Goal: Information Seeking & Learning: Compare options

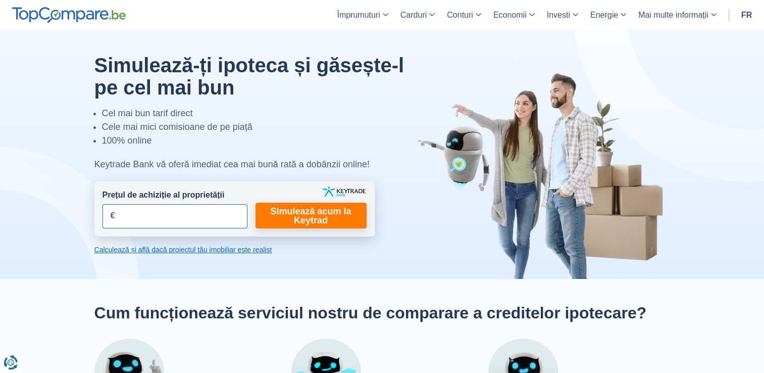
click at [189, 209] on input "Prețul de achiziție al proprietății" at bounding box center [174, 216] width 145 height 24
type input "250.000"
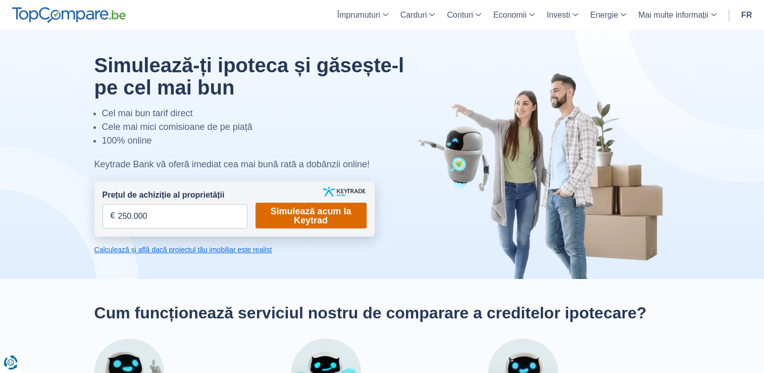
click at [295, 213] on link "Simulează acum la Keytrad" at bounding box center [310, 215] width 111 height 26
click at [336, 209] on link "Simulează acum la Keytrad" at bounding box center [310, 215] width 111 height 26
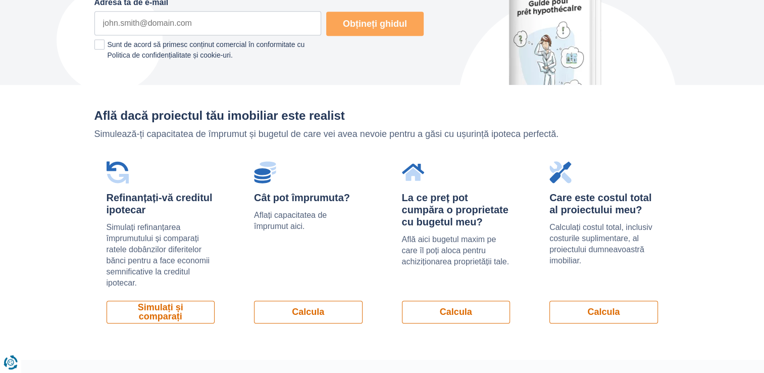
scroll to position [602, 0]
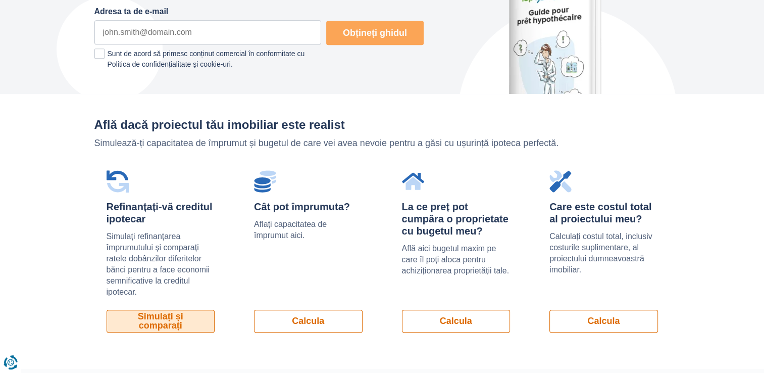
click at [127, 320] on link "Simulați și comparați" at bounding box center [161, 321] width 109 height 23
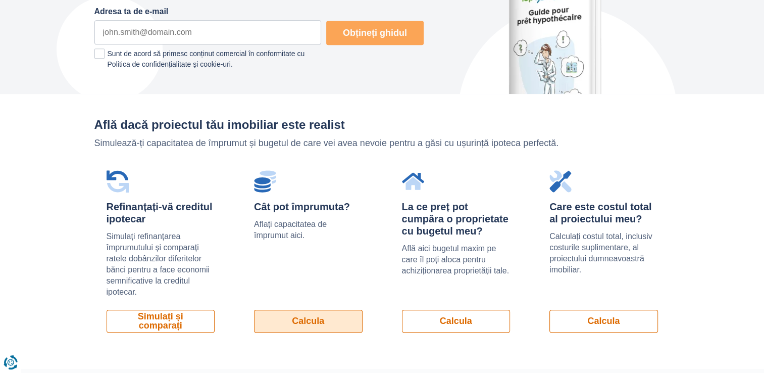
click at [322, 320] on link "Calcula" at bounding box center [308, 321] width 109 height 23
click at [321, 326] on link "Calcula" at bounding box center [308, 321] width 109 height 23
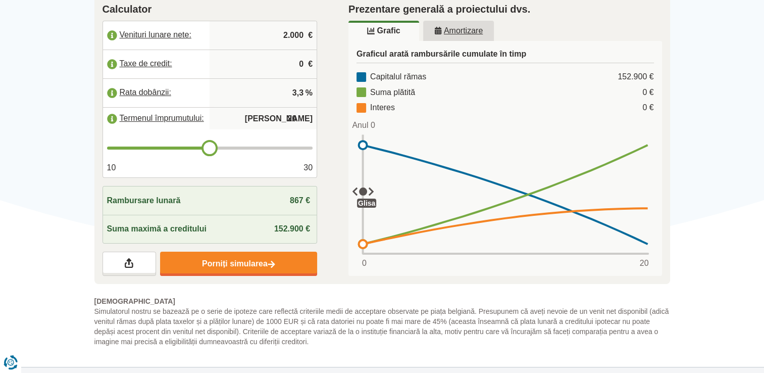
scroll to position [192, 0]
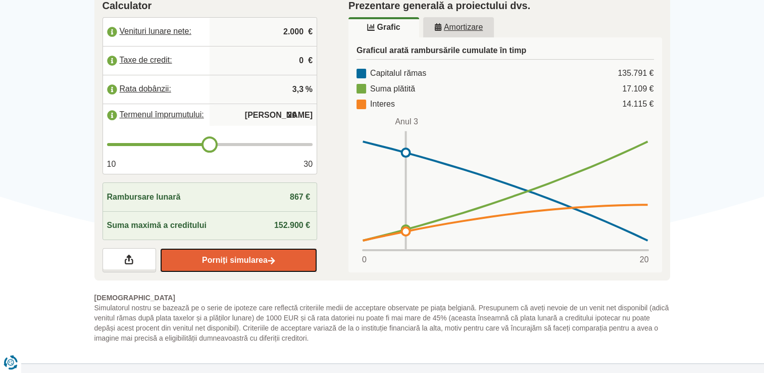
click at [215, 255] on font "Porniți simularea" at bounding box center [235, 259] width 66 height 9
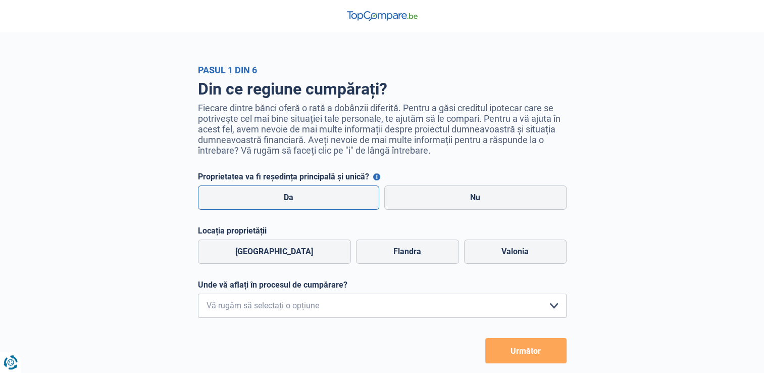
click at [289, 193] on label "Da" at bounding box center [289, 197] width 182 height 24
click at [289, 193] on input "Da" at bounding box center [289, 197] width 182 height 24
radio input "true"
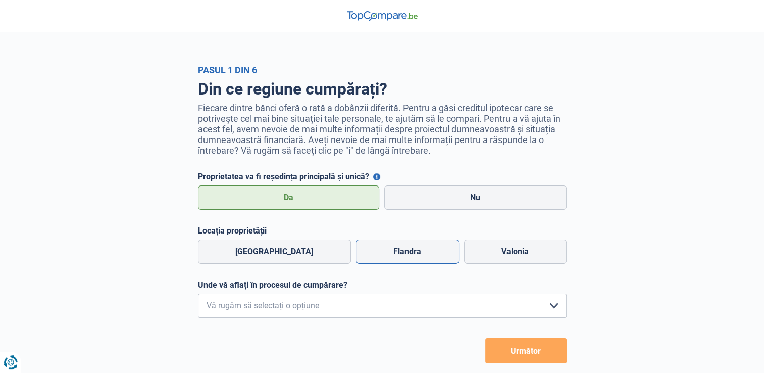
click at [381, 255] on label "Flandra" at bounding box center [407, 251] width 103 height 24
click at [381, 255] on input "Flandra" at bounding box center [407, 251] width 103 height 24
radio input "true"
click at [337, 311] on select "Caut doar informații pentru că nu am planuri concrete de achiziție în acest mom…" at bounding box center [382, 305] width 369 height 24
click at [329, 300] on select "Caut doar informații pentru că nu am planuri concrete de achiziție în acest mom…" at bounding box center [382, 305] width 369 height 24
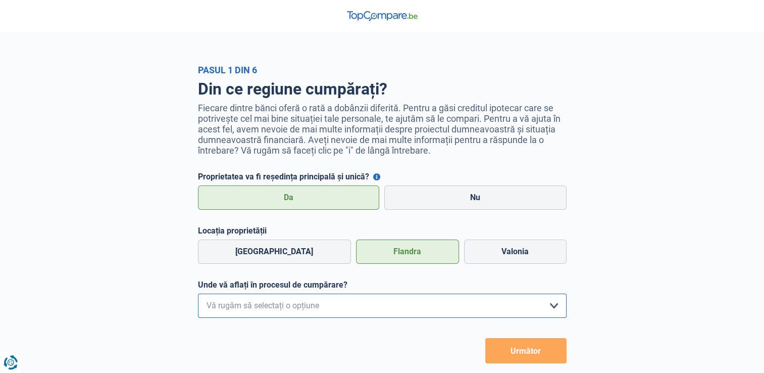
select select "1a"
click at [198, 295] on select "Caut doar informații pentru că nu am planuri concrete de achiziție în acest mom…" at bounding box center [382, 305] width 369 height 24
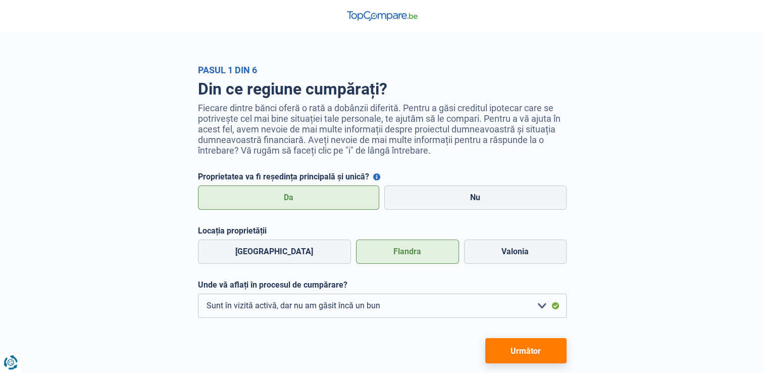
click at [501, 350] on button "Următor" at bounding box center [525, 350] width 81 height 25
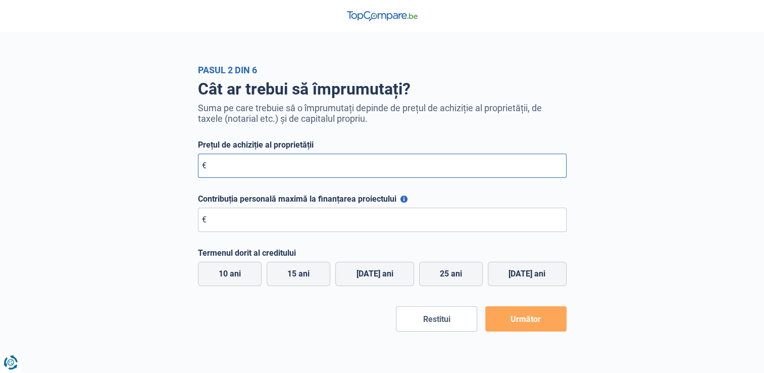
click at [284, 165] on input "Prețul de achiziție al proprietății" at bounding box center [382, 165] width 369 height 24
type input "250.000"
click at [231, 229] on input "Contribuția personală maximă la finanțarea proiectului" at bounding box center [382, 220] width 369 height 24
type input "7.000"
click at [441, 281] on label "25 ani" at bounding box center [451, 274] width 64 height 24
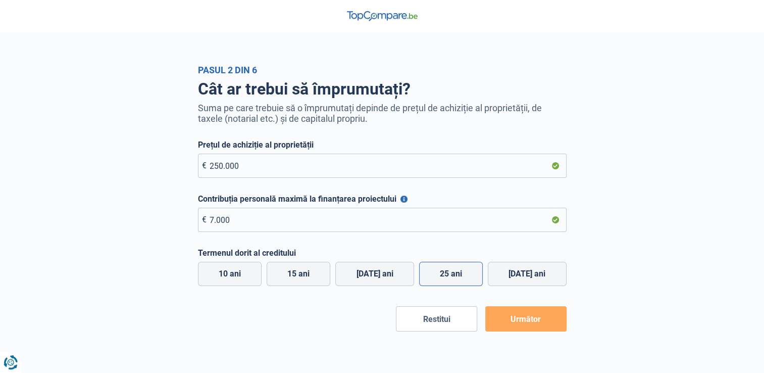
click at [441, 281] on input "25 ani" at bounding box center [451, 274] width 64 height 24
radio input "true"
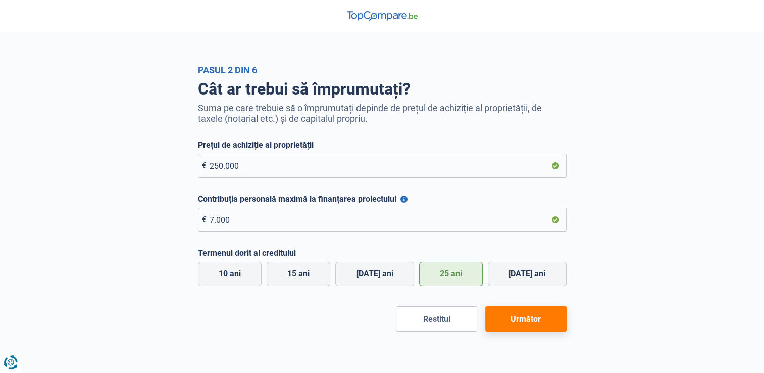
click at [516, 320] on button "Următor" at bounding box center [525, 318] width 81 height 25
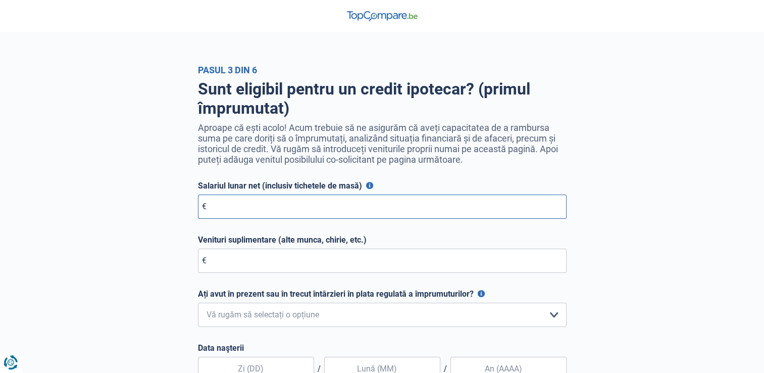
click at [305, 211] on input "Salariul lunar net (inclusiv tichetele de masă)" at bounding box center [382, 206] width 369 height 24
type input "4.000"
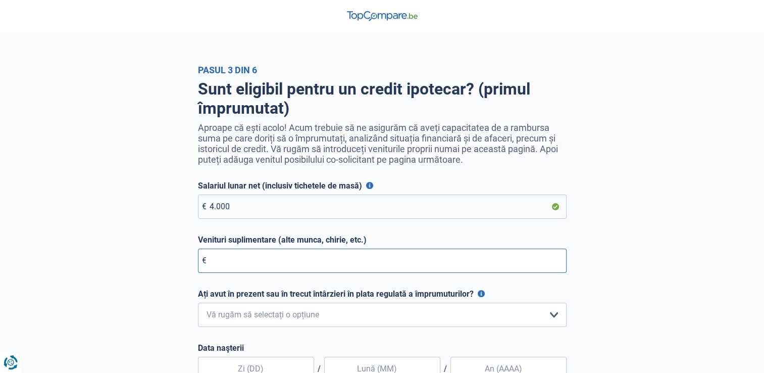
click at [269, 272] on input "Venituri suplimentare (alte munca, chirie, etc.)" at bounding box center [382, 260] width 369 height 24
type input "0"
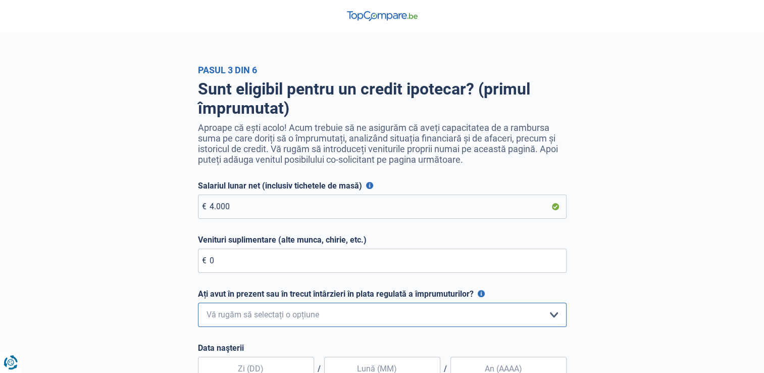
click at [273, 315] on select "Nu, niciodată Da, dar am răsplătit totul acum mai puțin de un an Da, dar a trec…" at bounding box center [382, 314] width 369 height 24
select select "0"
click at [198, 304] on select "Nu, niciodată Da, dar am răsplătit totul acum mai puțin de un an Da, dar a trec…" at bounding box center [382, 314] width 369 height 24
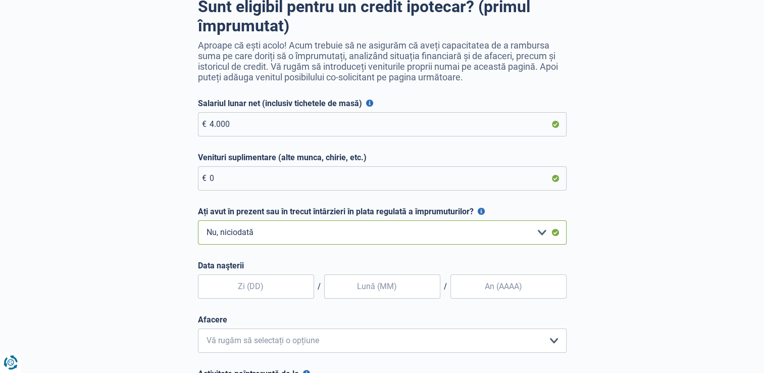
scroll to position [309, 0]
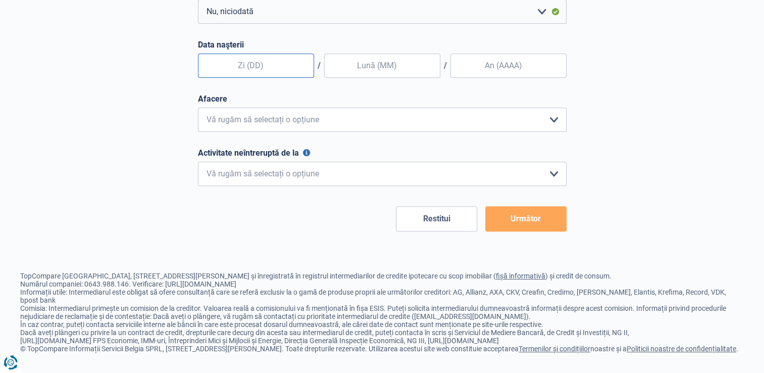
click at [268, 60] on input "text" at bounding box center [256, 66] width 116 height 24
type input "31"
type input "03"
type input "1995"
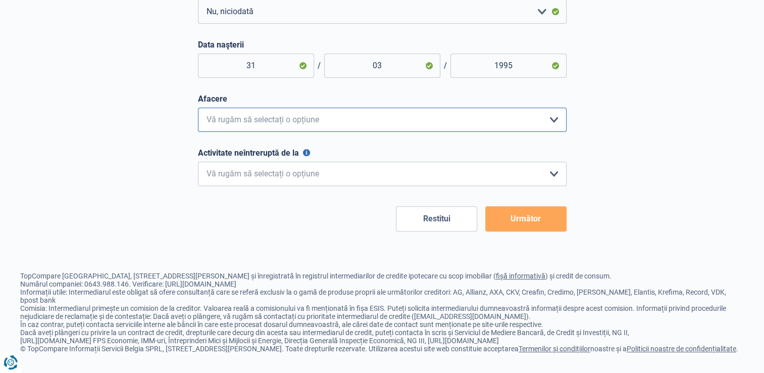
click at [246, 122] on select "Angajat privat Muncitor Oficial Independent Director de companie Pensionar Prof…" at bounding box center [382, 120] width 369 height 24
select select "independent"
click at [198, 108] on select "Angajat privat Muncitor Oficial Independent Director de companie Pensionar Prof…" at bounding box center [382, 120] width 369 height 24
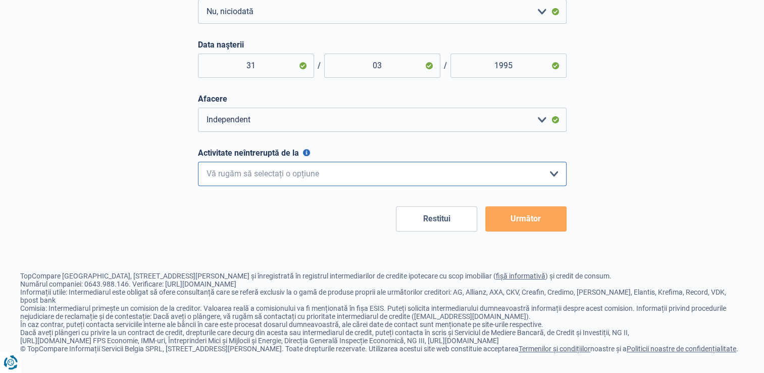
click at [227, 169] on select "< 6 luni 6 - 12 luni 12 - 24 luni 24 - 36 luni > 36 luni Vă rugăm să selectați …" at bounding box center [382, 174] width 369 height 24
select select "more36"
click at [198, 162] on select "< 6 luni 6 - 12 luni 12 - 24 luni 24 - 36 luni > 36 luni Vă rugăm să selectați …" at bounding box center [382, 174] width 369 height 24
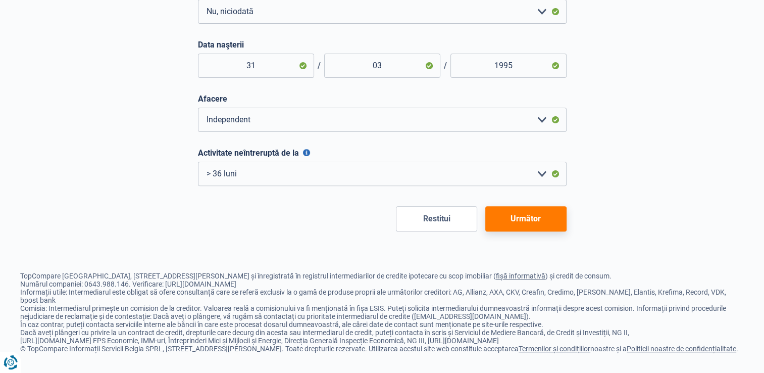
click at [547, 217] on button "Următor" at bounding box center [525, 218] width 81 height 25
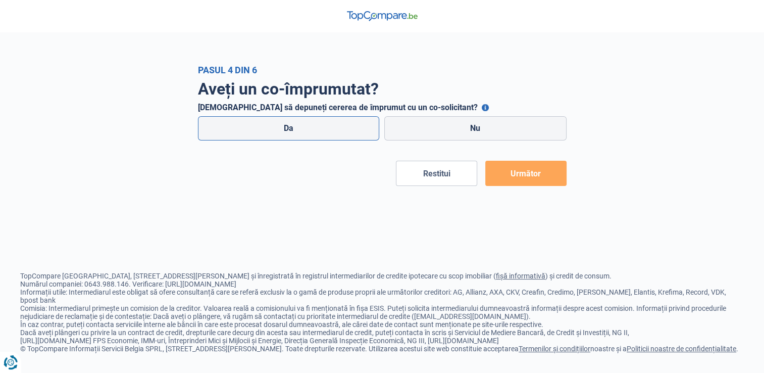
click at [355, 127] on label "Da" at bounding box center [289, 128] width 182 height 24
click at [355, 127] on input "Da" at bounding box center [289, 128] width 182 height 24
radio input "true"
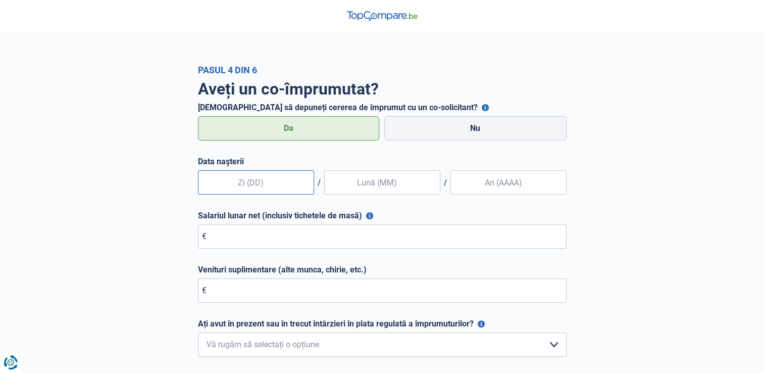
click at [271, 175] on input "text" at bounding box center [256, 182] width 116 height 24
type input "31"
type input "0"
click at [271, 175] on input "31" at bounding box center [256, 182] width 116 height 24
type input "3"
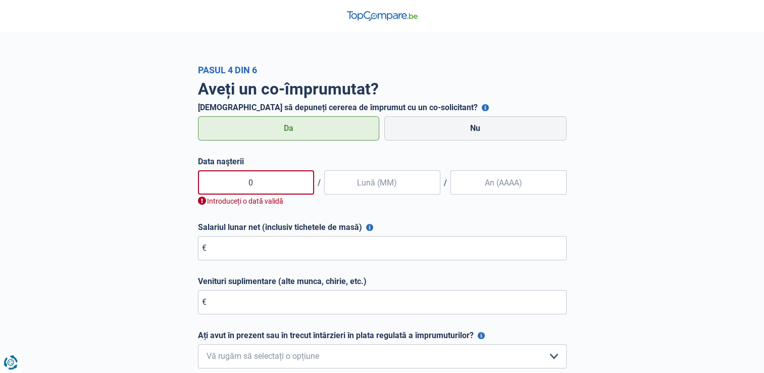
type input "04"
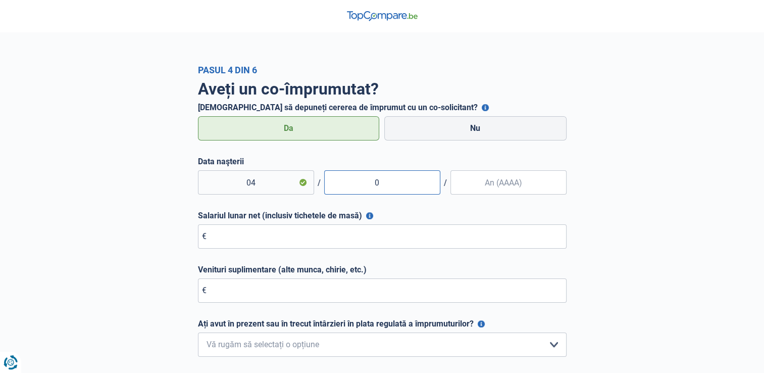
type input "03"
type input "2000"
click at [232, 238] on input "Salariul lunar net (inclusiv tichetele de masă)" at bounding box center [382, 236] width 369 height 24
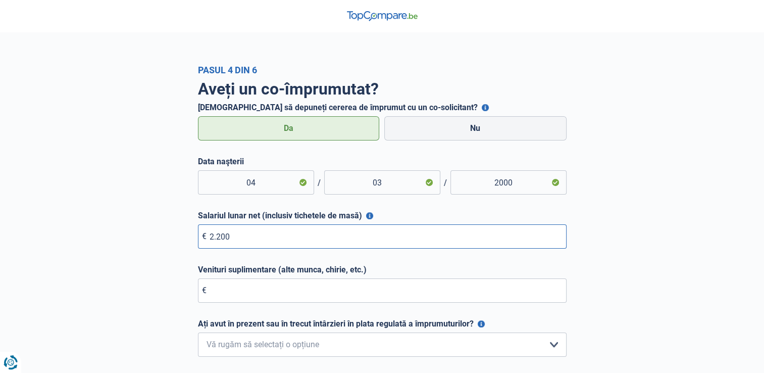
type input "2.200"
click at [248, 291] on input "Venituri suplimentare (alte munca, chirie, etc.)" at bounding box center [382, 290] width 369 height 24
type input "0"
click at [277, 347] on select "Nu, niciodată Da, dar am răsplătit totul acum mai puțin de un an Da, dar a trec…" at bounding box center [382, 344] width 369 height 24
select select "0"
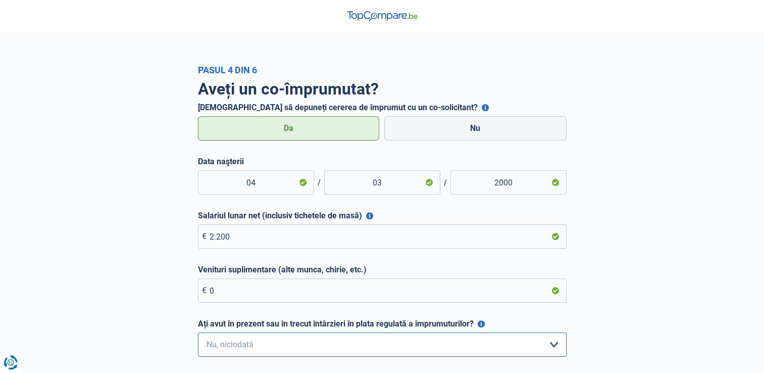
click at [198, 333] on select "Nu, niciodată Da, dar am răsplătit totul acum mai puțin de un an Da, dar a trec…" at bounding box center [382, 344] width 369 height 24
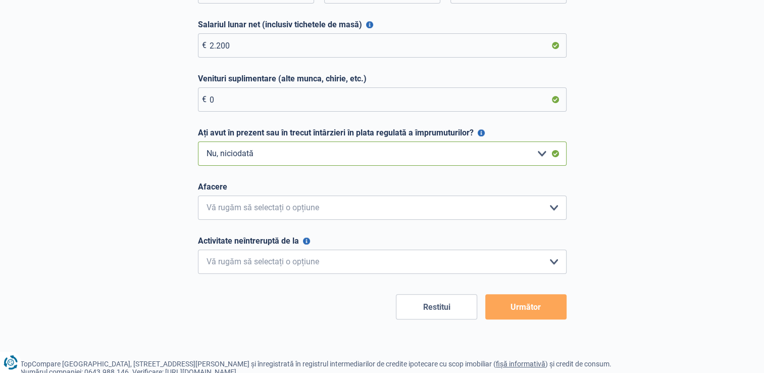
scroll to position [192, 0]
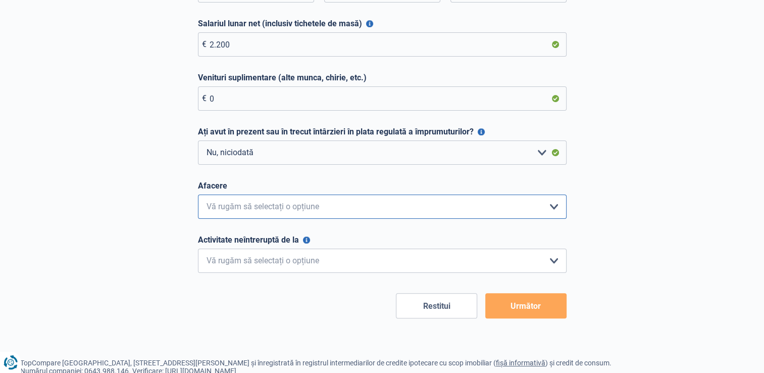
click at [527, 205] on select "Angajat privat Muncitor Oficial Independent Director de companie Pensionar Prof…" at bounding box center [382, 206] width 369 height 24
select select "worker"
click at [198, 195] on select "Angajat privat Muncitor Oficial Independent Director de companie Pensionar Prof…" at bounding box center [382, 206] width 369 height 24
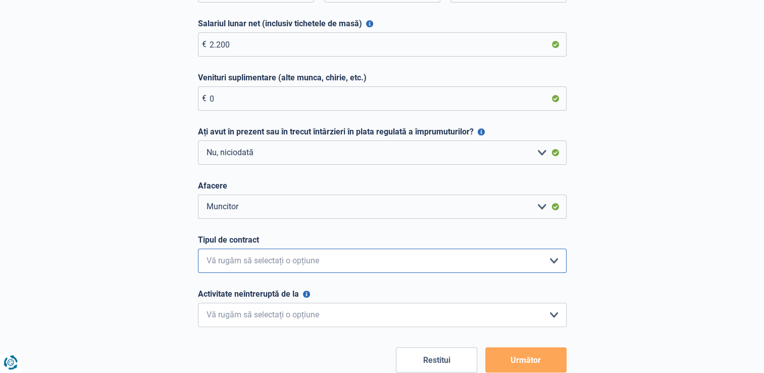
click at [256, 257] on select "Interimar Contract pe durată nedeterminată Contract pe durată determinată Vă ru…" at bounding box center [382, 260] width 369 height 24
select select "permanent"
click at [198, 249] on select "Interimar Contract pe durată nedeterminată Contract pe durată determinată Vă ru…" at bounding box center [382, 260] width 369 height 24
click at [246, 315] on select "< 6 luni 6 - 12 luni 12 - 24 luni 24 - 36 luni > 36 luni Vă rugăm să selectați …" at bounding box center [382, 314] width 369 height 24
select select "less36"
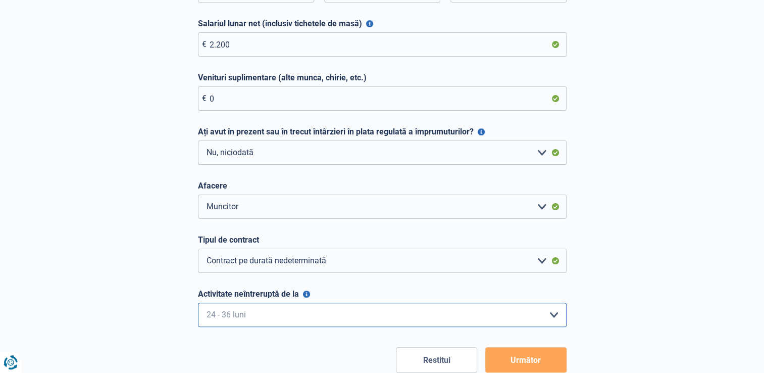
click at [198, 303] on select "< 6 luni 6 - 12 luni 12 - 24 luni 24 - 36 luni > 36 luni Vă rugăm să selectați …" at bounding box center [382, 314] width 369 height 24
click at [503, 351] on button "Următor" at bounding box center [525, 359] width 81 height 25
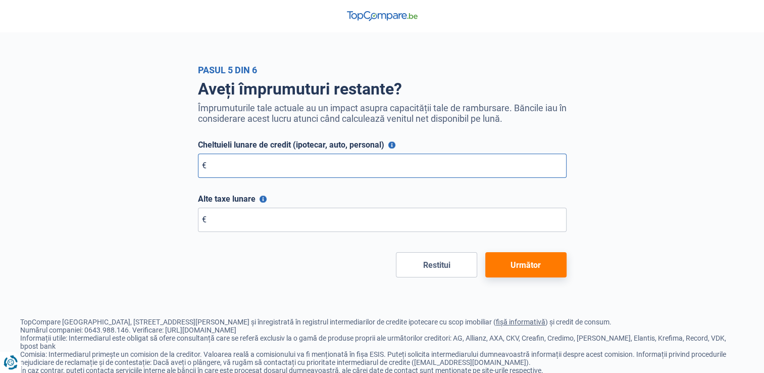
click at [253, 162] on input "Cheltuieli lunare de credit (ipotecar, auto, personal)" at bounding box center [382, 165] width 369 height 24
type input "1.200"
click at [247, 224] on input "Alte taxe lunare" at bounding box center [382, 220] width 369 height 24
type input "0"
click at [507, 268] on button "Următor" at bounding box center [525, 264] width 81 height 25
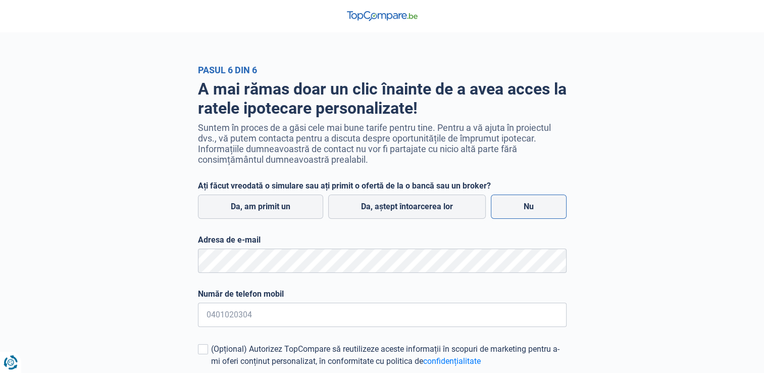
click at [541, 213] on label "Nu" at bounding box center [529, 206] width 76 height 24
click at [541, 213] on input "Nu" at bounding box center [529, 206] width 76 height 24
radio input "true"
click at [269, 313] on input "Număr de telefon mobil" at bounding box center [382, 314] width 369 height 24
type input "0467813799"
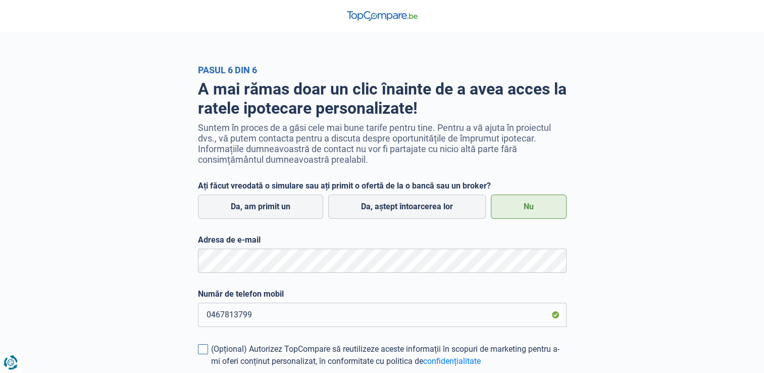
click at [202, 350] on span at bounding box center [203, 349] width 10 height 10
click at [211, 367] on input "(Opțional) Autorizez TopCompare să reutilizeze aceste informații în scopuri de …" at bounding box center [211, 367] width 0 height 0
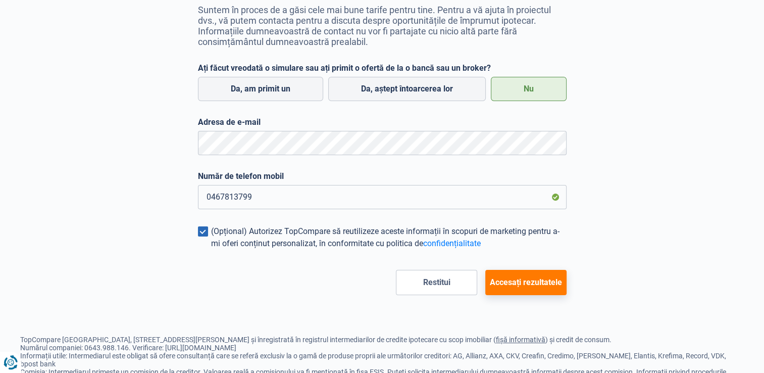
scroll to position [119, 0]
click at [552, 283] on button "Accesați rezultatele" at bounding box center [525, 281] width 81 height 25
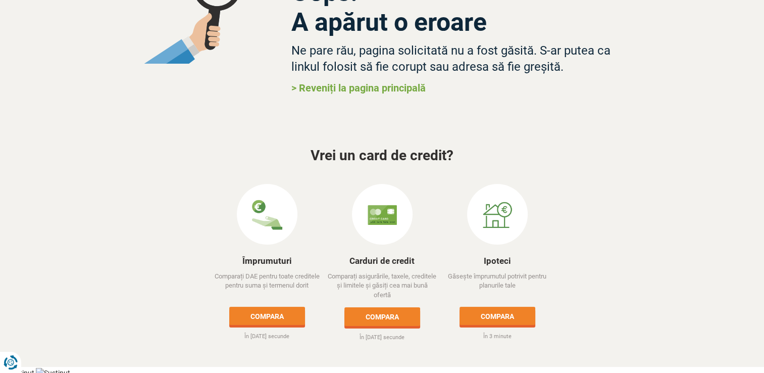
scroll to position [97, 0]
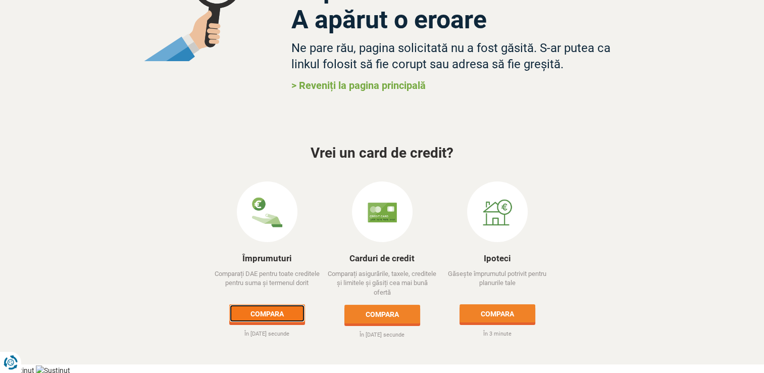
click at [261, 312] on link "Compara" at bounding box center [267, 313] width 76 height 18
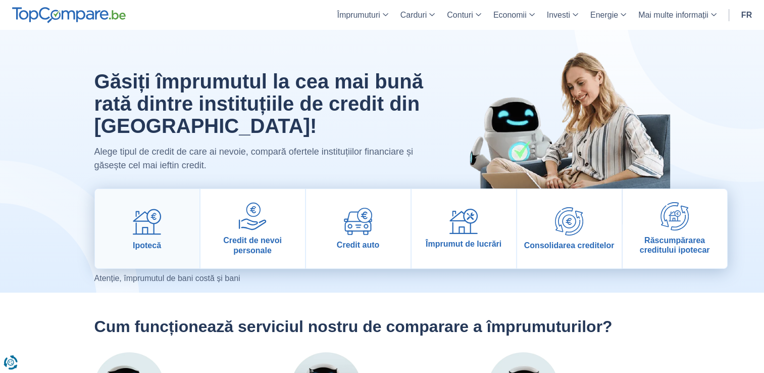
click at [168, 223] on link "Ipotecă" at bounding box center [147, 228] width 105 height 79
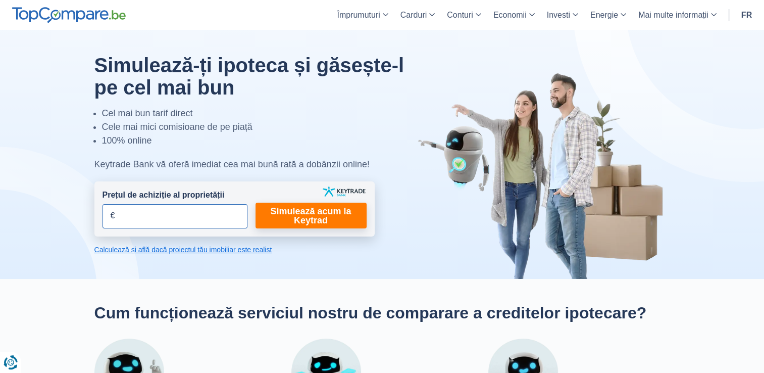
click at [168, 223] on input "Prețul de achiziție al proprietății" at bounding box center [174, 216] width 145 height 24
type input "250.000"
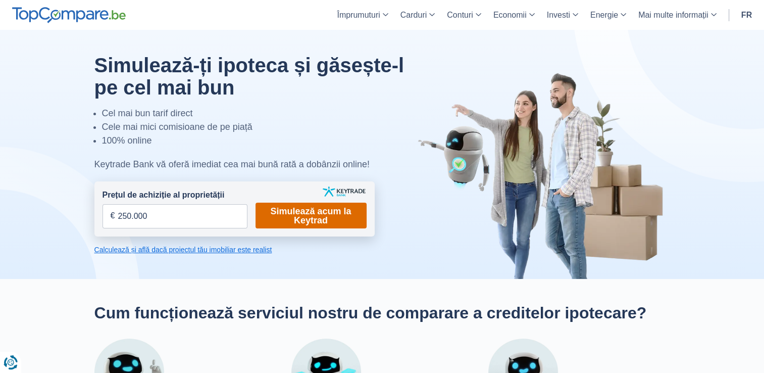
click at [294, 223] on link "Simulează acum la Keytrad" at bounding box center [310, 215] width 111 height 26
click at [294, 222] on link "Simulează acum la Keytrad" at bounding box center [310, 215] width 111 height 26
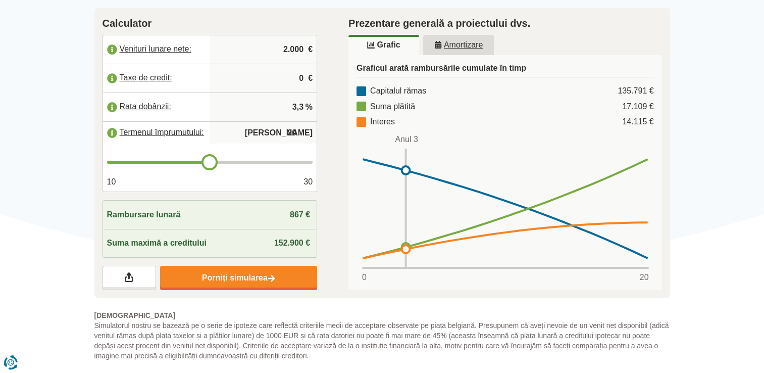
scroll to position [176, 0]
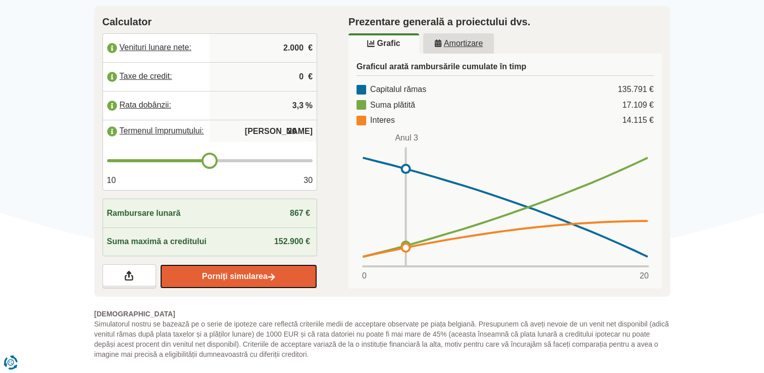
click at [188, 275] on link "Porniți simularea" at bounding box center [238, 276] width 157 height 24
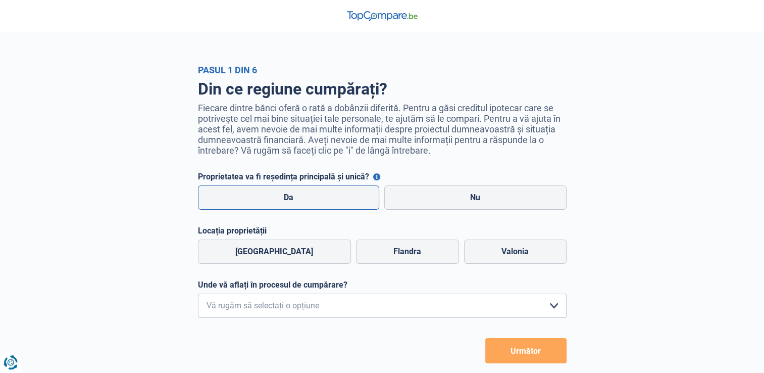
click at [254, 198] on label "Da" at bounding box center [289, 197] width 182 height 24
click at [254, 198] on input "Da" at bounding box center [289, 197] width 182 height 24
radio input "true"
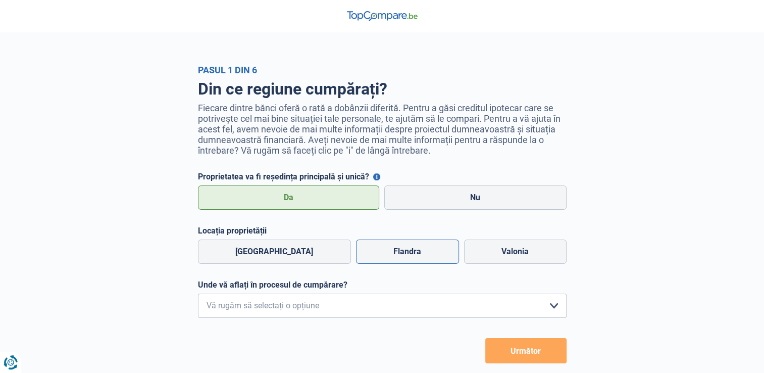
click at [408, 255] on label "Flandra" at bounding box center [407, 251] width 103 height 24
click at [408, 255] on input "Flandra" at bounding box center [407, 251] width 103 height 24
radio input "true"
click at [396, 308] on select "Caut doar informații pentru că nu am planuri concrete de achiziție în acest mom…" at bounding box center [382, 305] width 369 height 24
select select "0"
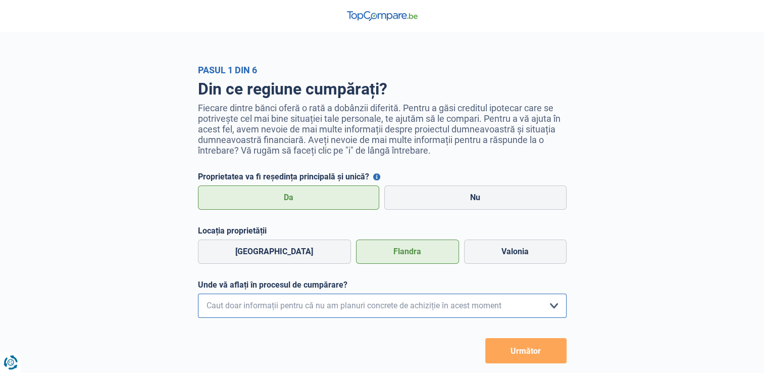
click at [198, 295] on select "Caut doar informații pentru că nu am planuri concrete de achiziție în acest mom…" at bounding box center [382, 305] width 369 height 24
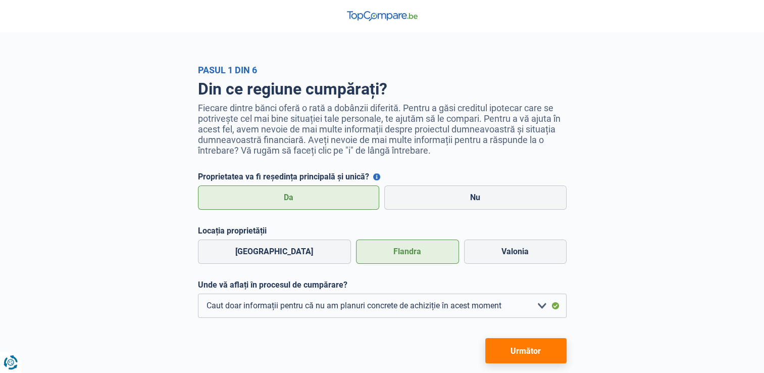
click at [504, 358] on button "Următor" at bounding box center [525, 350] width 81 height 25
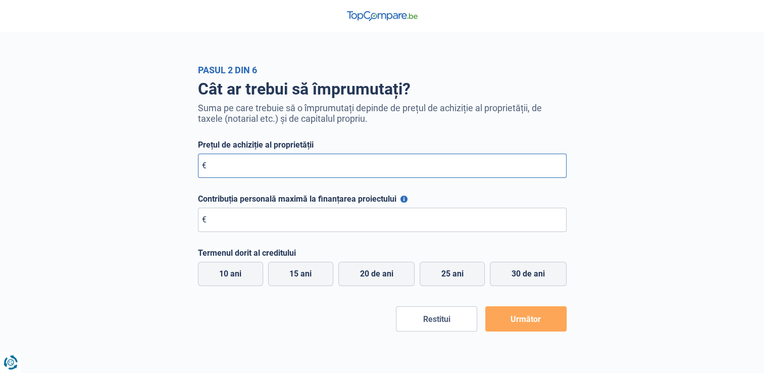
click at [381, 157] on input "Prețul de achiziție al proprietății" at bounding box center [382, 165] width 369 height 24
type input "270.000"
click at [337, 215] on input "Contribuția personală maximă la finanțarea proiectului" at bounding box center [382, 220] width 369 height 24
type input "7.000"
click at [463, 281] on label "25 ani" at bounding box center [452, 274] width 65 height 24
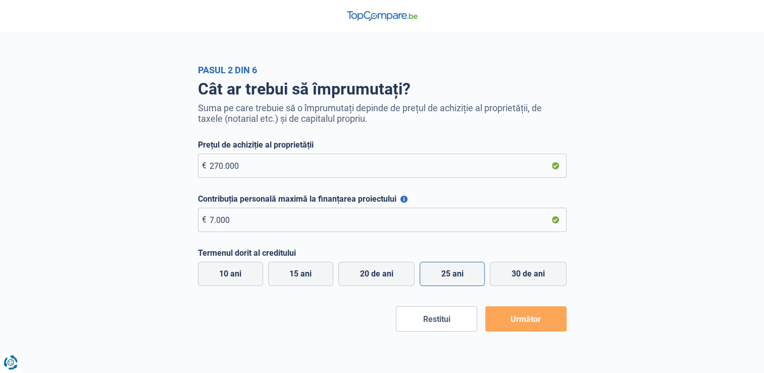
click at [463, 281] on input "25 ani" at bounding box center [452, 274] width 65 height 24
radio input "true"
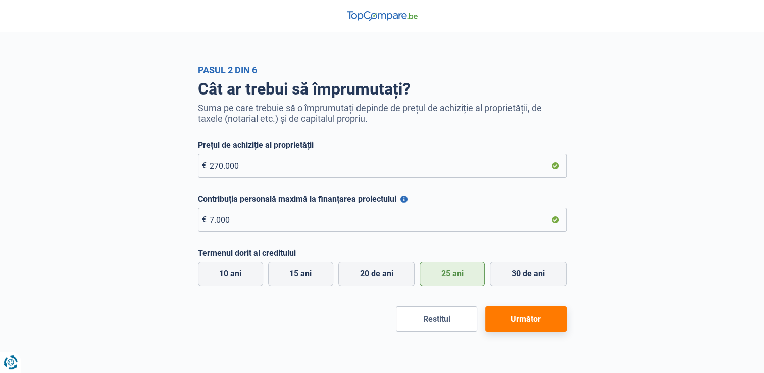
click at [516, 318] on button "Următor" at bounding box center [525, 318] width 81 height 25
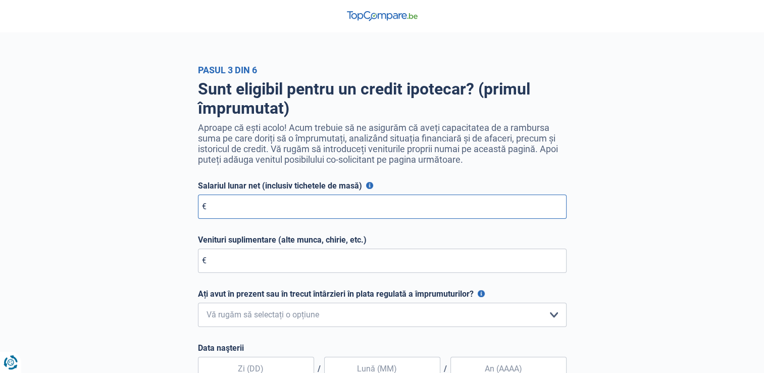
click at [286, 205] on input "Salariul lunar net (inclusiv tichetele de masă)" at bounding box center [382, 206] width 369 height 24
type input "4.000"
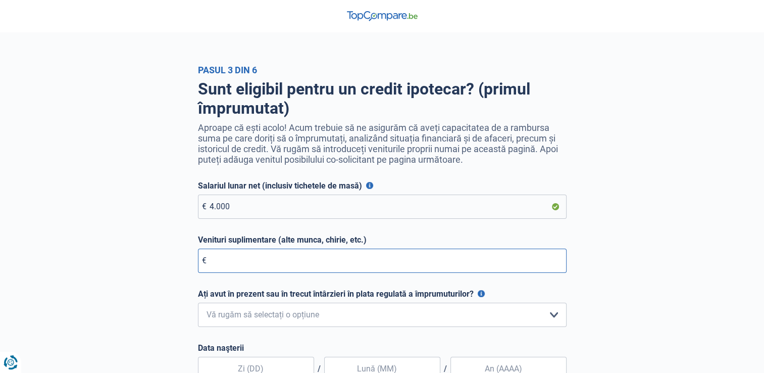
click at [238, 264] on input "Venituri suplimentare (alte munca, chirie, etc.)" at bounding box center [382, 260] width 369 height 24
type input "0"
click at [227, 323] on select "Nu, niciodată Da, dar am răsplătit totul acum mai puțin de un an Da, dar a trec…" at bounding box center [382, 314] width 369 height 24
click at [150, 313] on div "Sunt eligibil pentru un credit ipotecar? (primul împrumutat) Aproape că ești ac…" at bounding box center [382, 304] width 576 height 459
drag, startPoint x: 231, startPoint y: 313, endPoint x: 234, endPoint y: 261, distance: 52.6
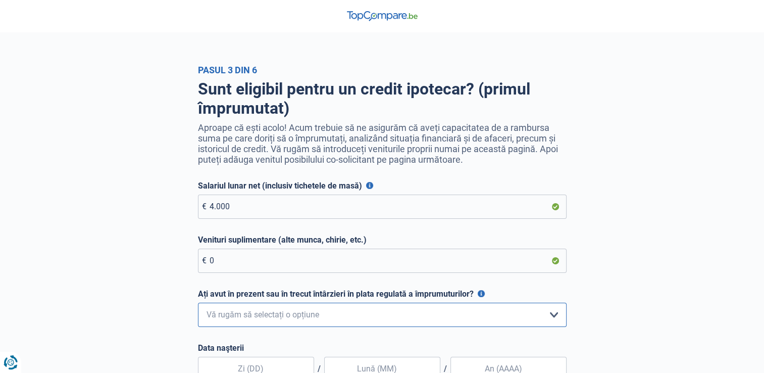
click at [234, 261] on form "Salariul lunar net (inclusiv tichetele de masă) Pour les employés, cela est vot…" at bounding box center [382, 357] width 369 height 353
select select "0"
click at [198, 304] on select "Nu, niciodată Da, dar am răsplătit totul acum mai puțin de un an Da, dar a trec…" at bounding box center [382, 314] width 369 height 24
click at [288, 371] on input "text" at bounding box center [256, 368] width 116 height 24
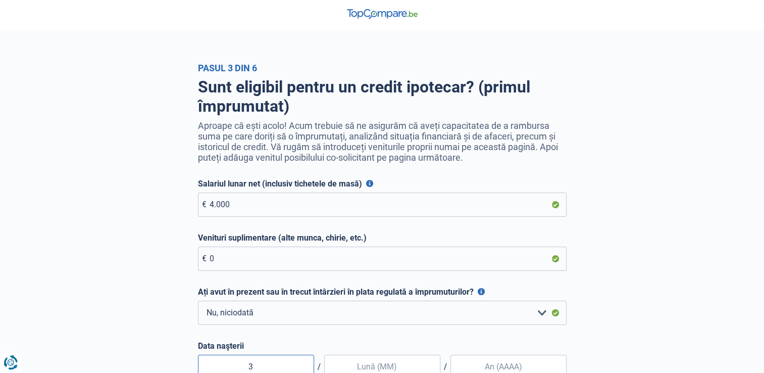
type input "31"
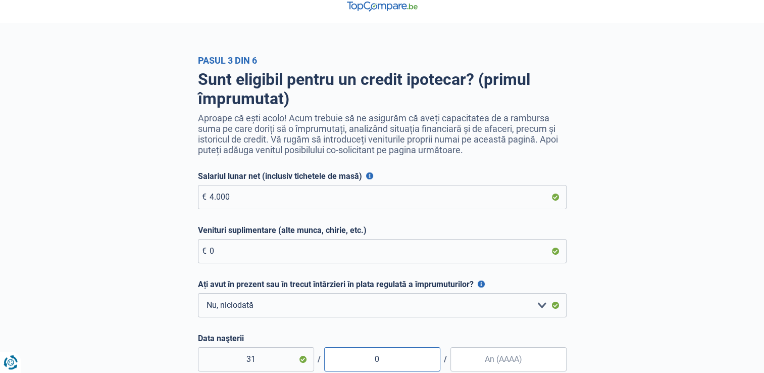
type input "03"
type input "1995"
click at [745, 126] on div "Pasul 3 din 6 Sunt eligibil pentru un credit ipotecar? (primul împrumutat) Apro…" at bounding box center [382, 290] width 764 height 470
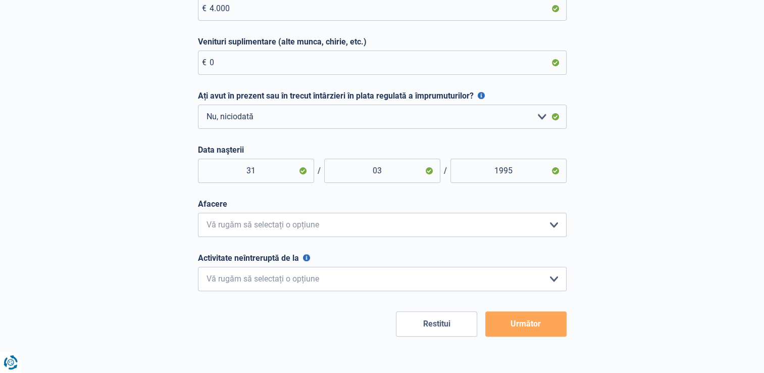
scroll to position [212, 0]
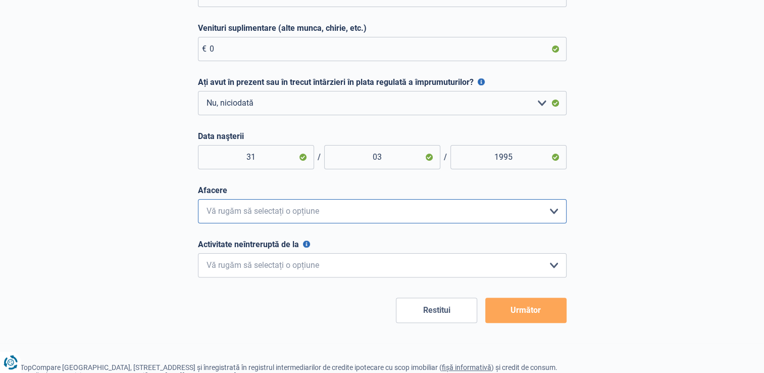
click at [469, 207] on select "Angajat privat Muncitor Oficial Independent Director de companie Pensionar Prof…" at bounding box center [382, 211] width 369 height 24
select select "independent"
click at [198, 200] on select "Angajat privat Muncitor Oficial Independent Director de companie Pensionar Prof…" at bounding box center [382, 211] width 369 height 24
click at [222, 260] on select "< 6 luni 6 - 12 luni 12 - 24 luni 24 - 36 luni > 36 luni Vă rugăm să selectați …" at bounding box center [382, 265] width 369 height 24
select select "more36"
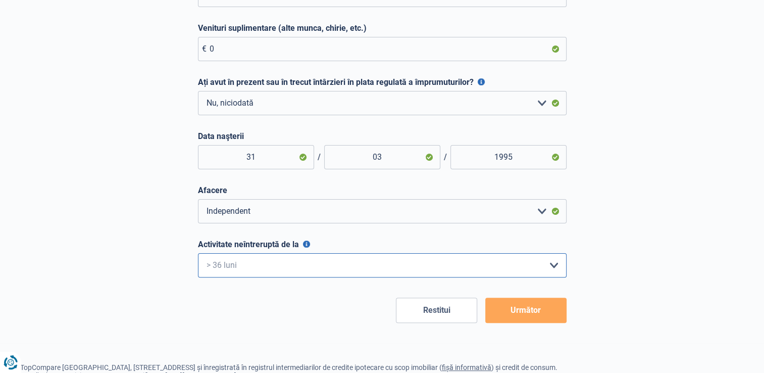
click at [198, 254] on select "< 6 luni 6 - 12 luni 12 - 24 luni 24 - 36 luni > 36 luni Vă rugăm să selectați …" at bounding box center [382, 265] width 369 height 24
click at [525, 299] on button "Următor" at bounding box center [525, 309] width 81 height 25
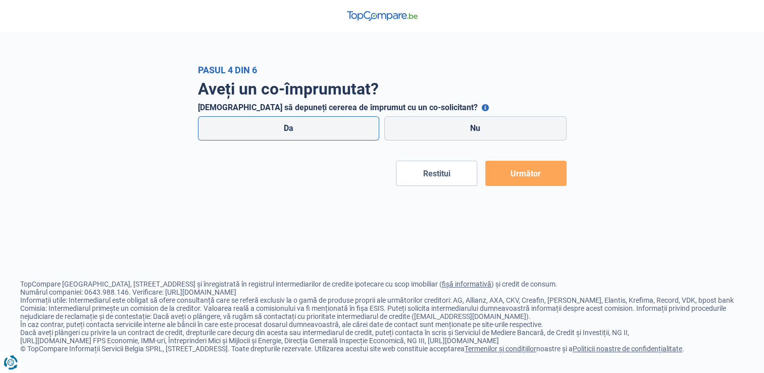
click at [295, 128] on label "Da" at bounding box center [289, 128] width 182 height 24
click at [295, 128] on input "Da" at bounding box center [289, 128] width 182 height 24
radio input "true"
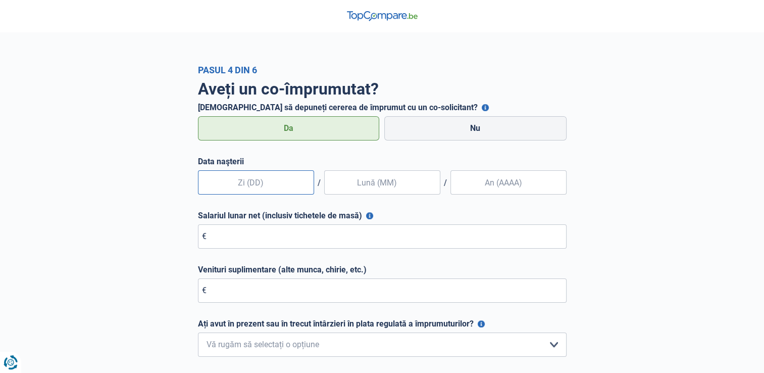
click at [253, 187] on input "text" at bounding box center [256, 182] width 116 height 24
type input "04"
type input "03"
type input "2000"
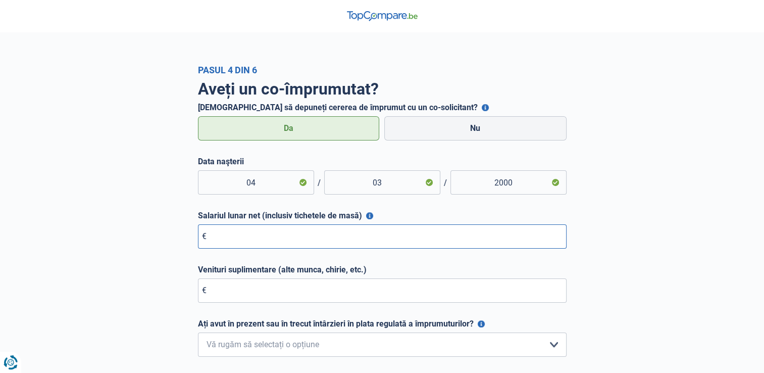
click at [209, 238] on input "Salariul lunar net (inclusiv tichetele de masă)" at bounding box center [382, 236] width 369 height 24
type input "2.200"
click at [246, 297] on input "Venituri suplimentare (alte munca, chirie, etc.)" at bounding box center [382, 290] width 369 height 24
type input "0"
drag, startPoint x: 239, startPoint y: 341, endPoint x: 233, endPoint y: 282, distance: 59.9
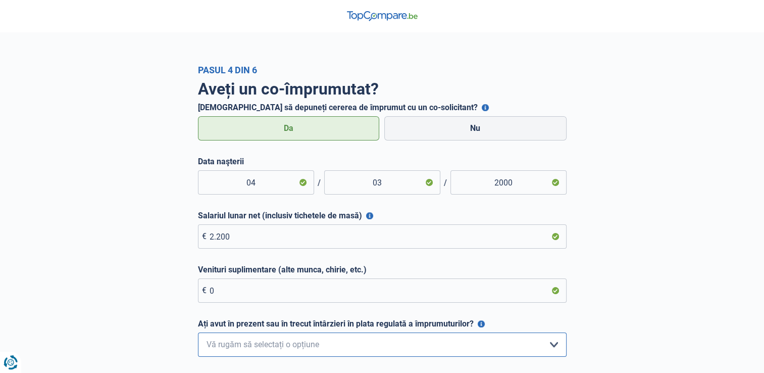
click at [233, 282] on div "Data naşterii 04 / 03 / 2000 Salariul lunar net (inclusiv tichetele de masă) Po…" at bounding box center [382, 311] width 369 height 308
click at [198, 333] on select "Nu, niciodată Da, dar am răsplătit totul acum mai puțin de un an Da, dar a trec…" at bounding box center [382, 344] width 369 height 24
click at [134, 255] on div "Aveți un co-împrumutat? Doriți să depuneți cererea de împrumut cu un co-solicit…" at bounding box center [382, 292] width 576 height 435
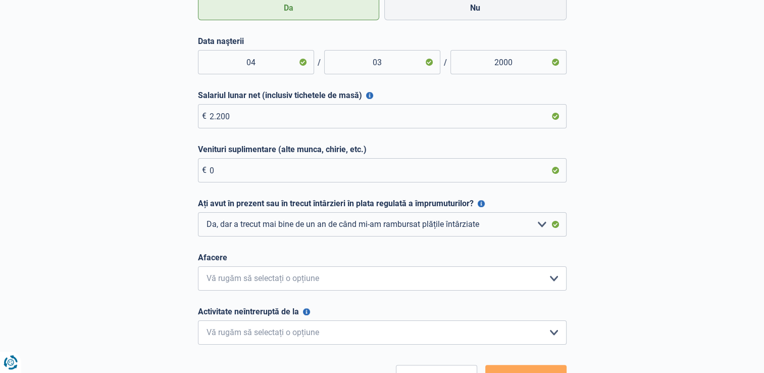
scroll to position [121, 0]
click at [234, 220] on select "Nu, niciodată Da, dar am răsplătit totul acum mai puțin de un an Da, dar a trec…" at bounding box center [382, 223] width 369 height 24
select select "0"
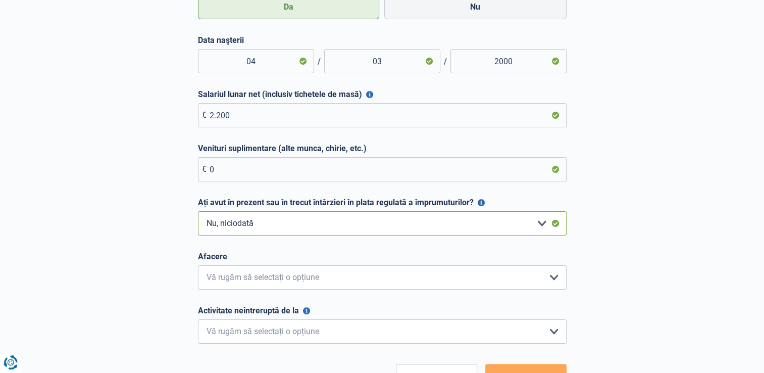
click at [198, 212] on select "Nu, niciodată Da, dar am răsplătit totul acum mai puțin de un an Da, dar a trec…" at bounding box center [382, 223] width 369 height 24
click at [223, 270] on select "Angajat privat Muncitor Oficial Independent Director de companie Pensionar Prof…" at bounding box center [382, 277] width 369 height 24
select select "worker"
click at [198, 266] on select "Angajat privat Muncitor Oficial Independent Director de companie Pensionar Prof…" at bounding box center [382, 277] width 369 height 24
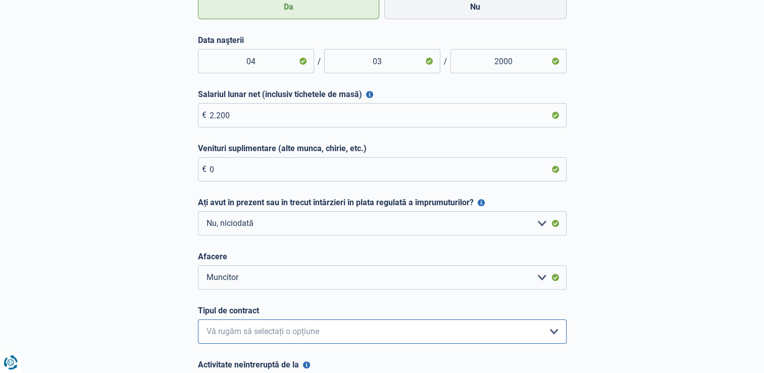
click at [217, 329] on select "Interimar Contract pe durată nedeterminată Contract pe durată determinată Vă ru…" at bounding box center [382, 331] width 369 height 24
select select "permanent"
click at [198, 320] on select "Interimar Contract pe durată nedeterminată Contract pe durată determinată Vă ru…" at bounding box center [382, 331] width 369 height 24
drag, startPoint x: 756, startPoint y: 229, endPoint x: 755, endPoint y: 272, distance: 42.4
click at [755, 272] on div "Pasul 4 din 6 Aveți un co-împrumutat? Doriți să depuneți cererea de împrumut cu…" at bounding box center [382, 192] width 764 height 499
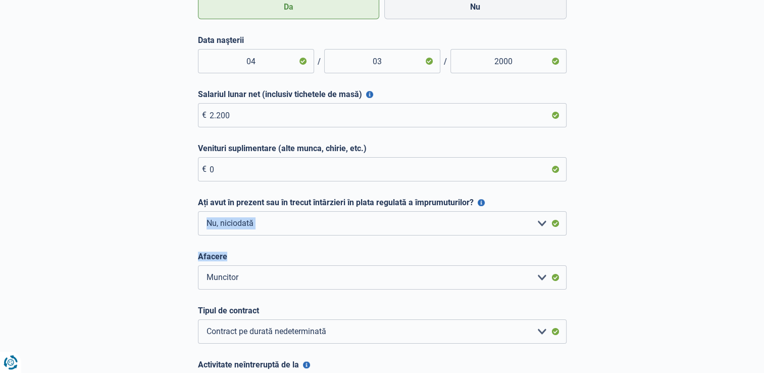
click at [755, 272] on div "Pasul 4 din 6 Aveți un co-împrumutat? Doriți să depuneți cererea de împrumut cu…" at bounding box center [382, 192] width 764 height 499
click at [709, 278] on div "Pasul 4 din 6 Aveți un co-împrumutat? Doriți să depuneți cererea de împrumut cu…" at bounding box center [382, 192] width 764 height 499
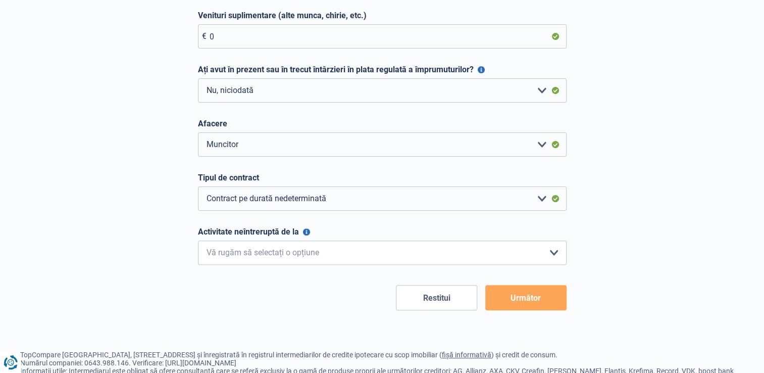
scroll to position [263, 0]
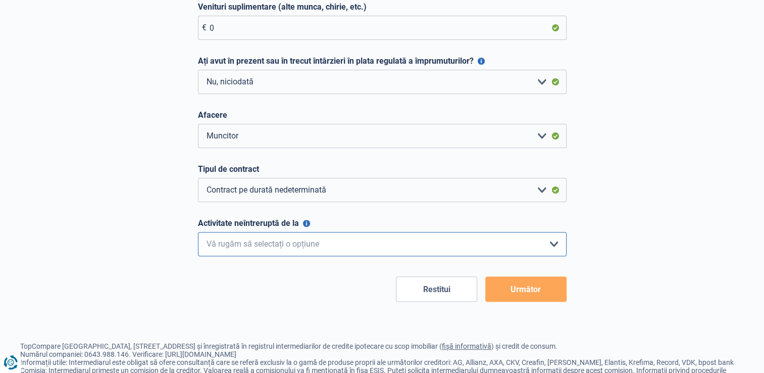
click at [459, 247] on select "< 6 luni 6 - 12 luni 12 - 24 luni 24 - 36 luni > 36 luni Vă rugăm să selectați …" at bounding box center [382, 244] width 369 height 24
select select "less36"
click at [198, 233] on select "< 6 luni 6 - 12 luni 12 - 24 luni 24 - 36 luni > 36 luni Vă rugăm să selectați …" at bounding box center [382, 244] width 369 height 24
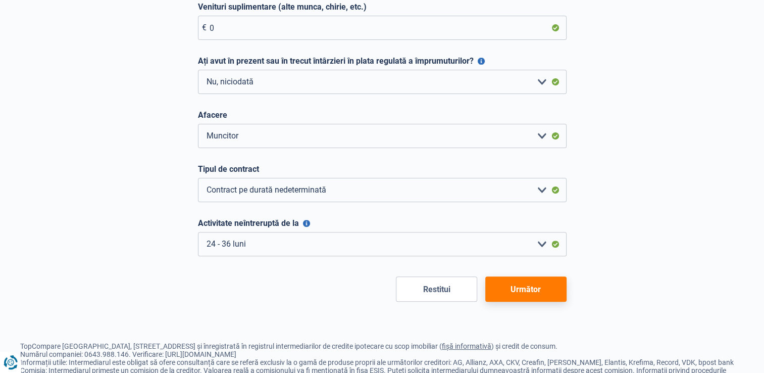
click at [529, 284] on button "Următor" at bounding box center [525, 288] width 81 height 25
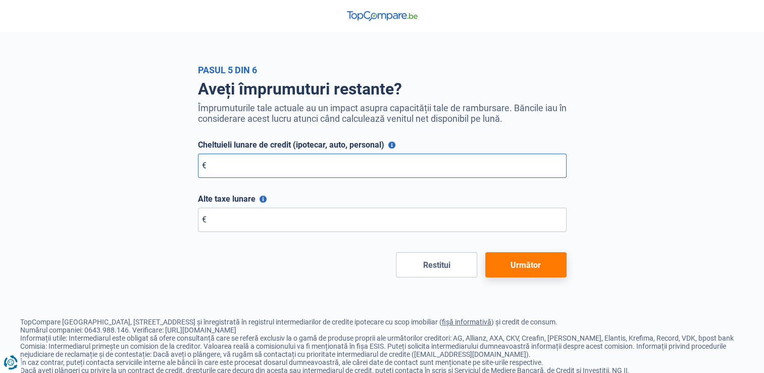
click at [345, 162] on input "Cheltuieli lunare de credit (ipotecar, auto, personal)" at bounding box center [382, 165] width 369 height 24
type input "1.200"
click at [323, 223] on input "Alte taxe lunare" at bounding box center [382, 220] width 369 height 24
type input "0"
click at [520, 262] on button "Următor" at bounding box center [525, 264] width 81 height 25
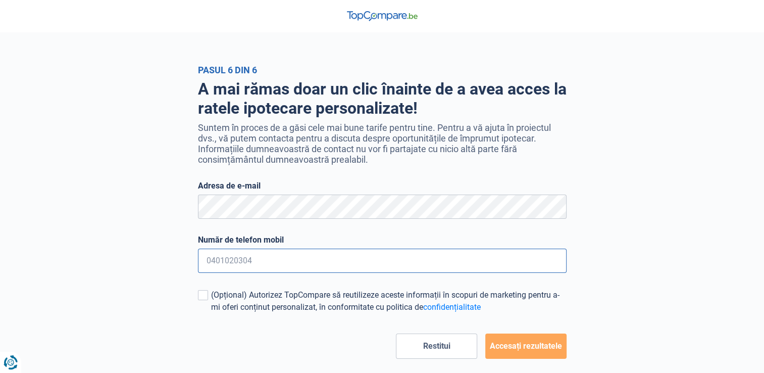
type input "0467813799"
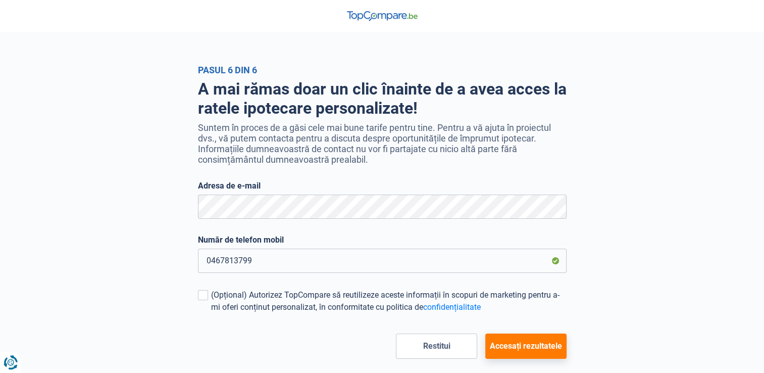
click at [500, 345] on button "Accesați rezultatele" at bounding box center [525, 345] width 81 height 25
